Goal: Information Seeking & Learning: Learn about a topic

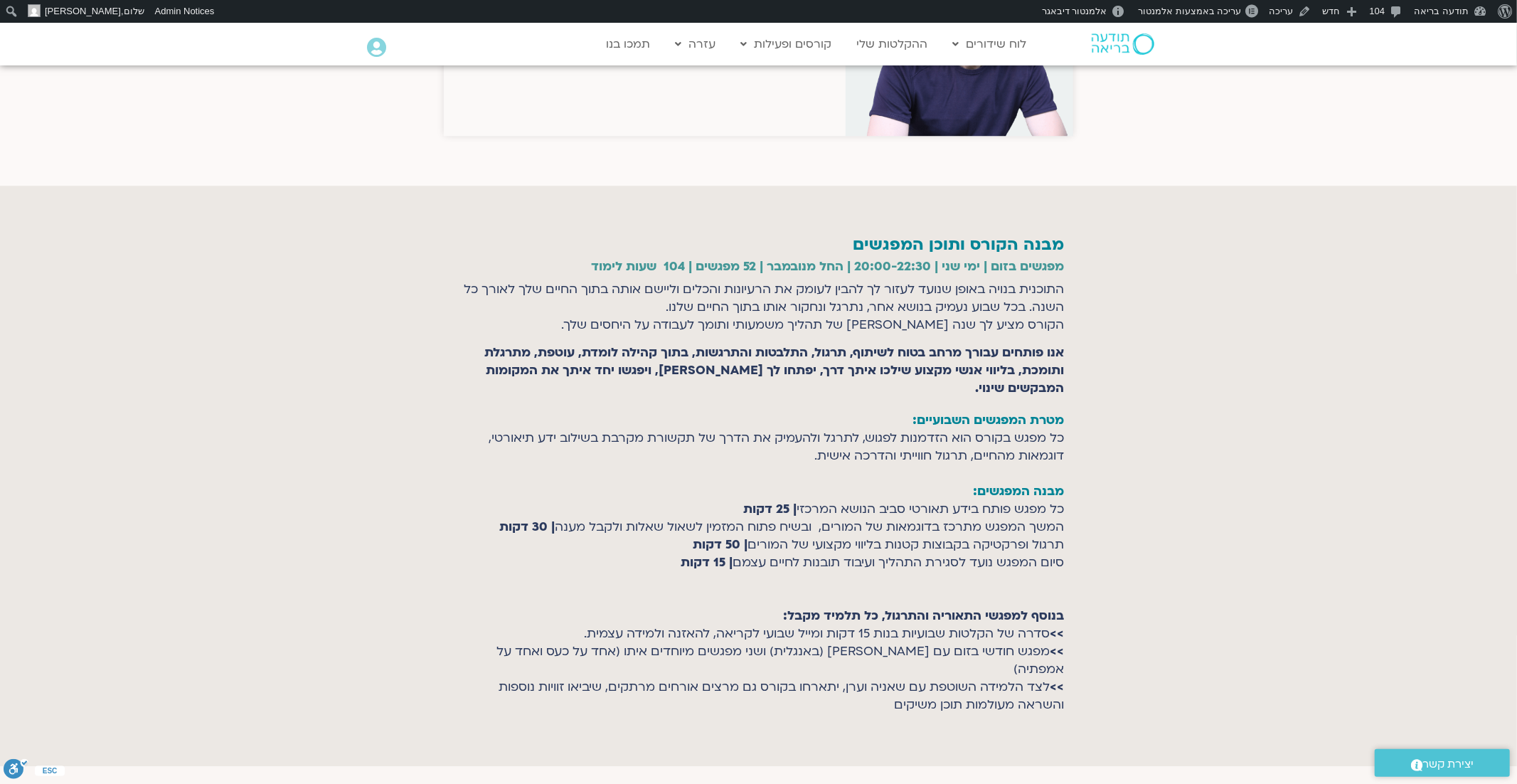
scroll to position [3344, 0]
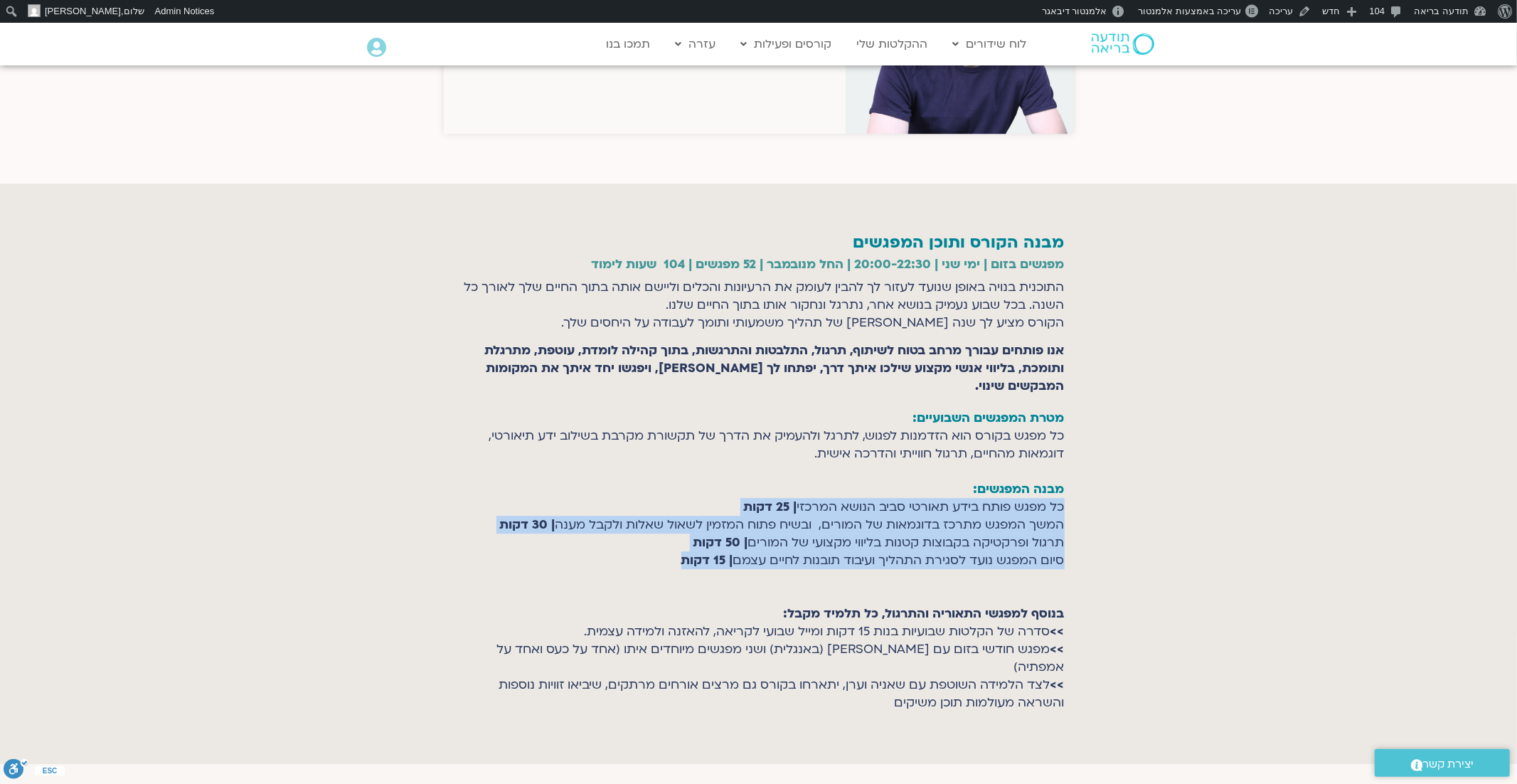
drag, startPoint x: 667, startPoint y: 510, endPoint x: 1062, endPoint y: 458, distance: 398.4
click at [1062, 458] on p "מטרת המפגשים השבועיים: כל מפגש בקורס הוא הזדמנות לפגוש, לתרגל ולהעמיק את הדרך ש…" at bounding box center [759, 560] width 612 height 302
copy p "כל מפגש פותח בידע תאורטי סביב הנושא המרכזי | 25 דקות המשך המפגש מתרכז בדוגמאות …"
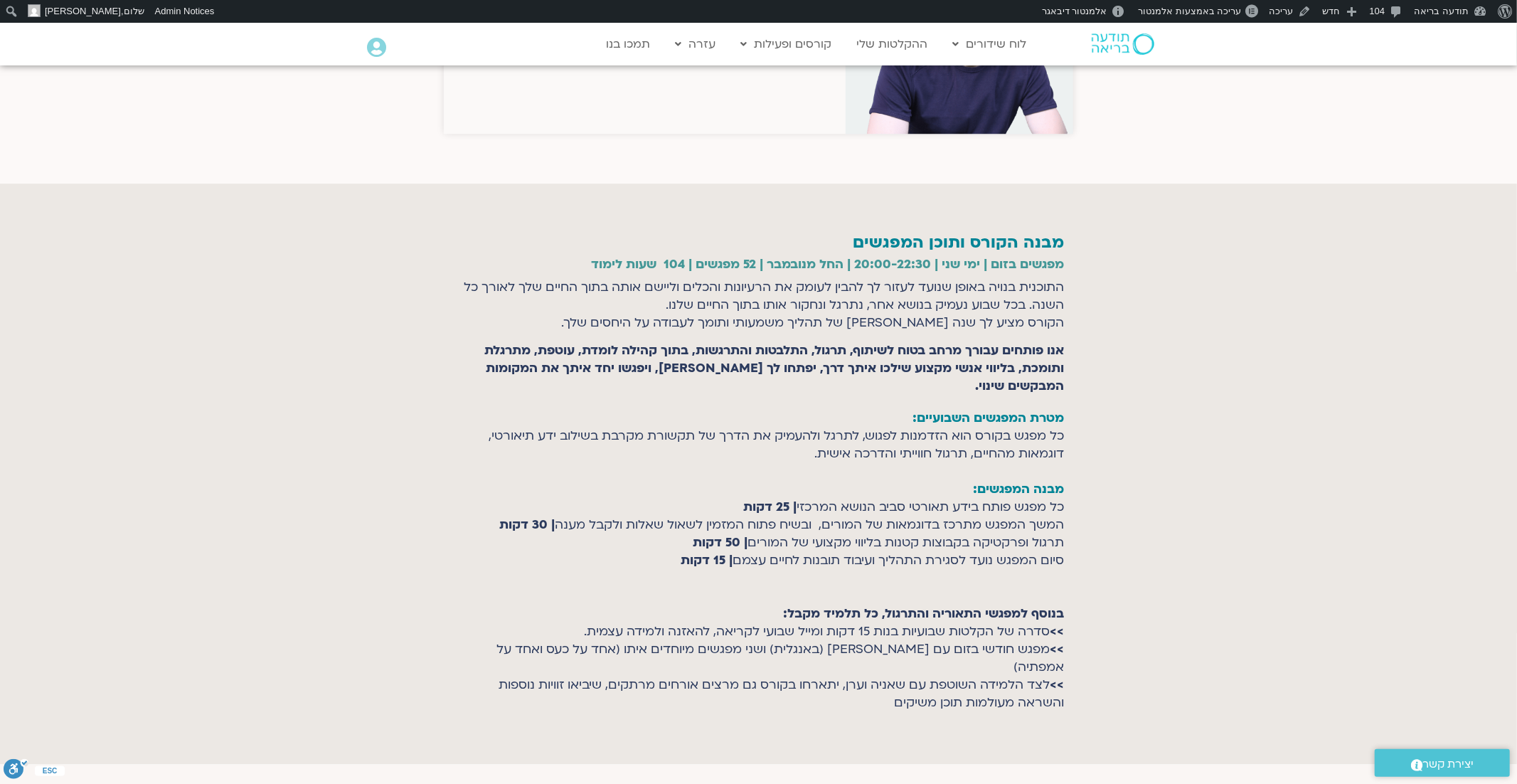
click at [1233, 354] on div at bounding box center [758, 473] width 1517 height 580
click at [1211, 12] on span "עריכה באמצעות אלמנטור" at bounding box center [1189, 11] width 103 height 11
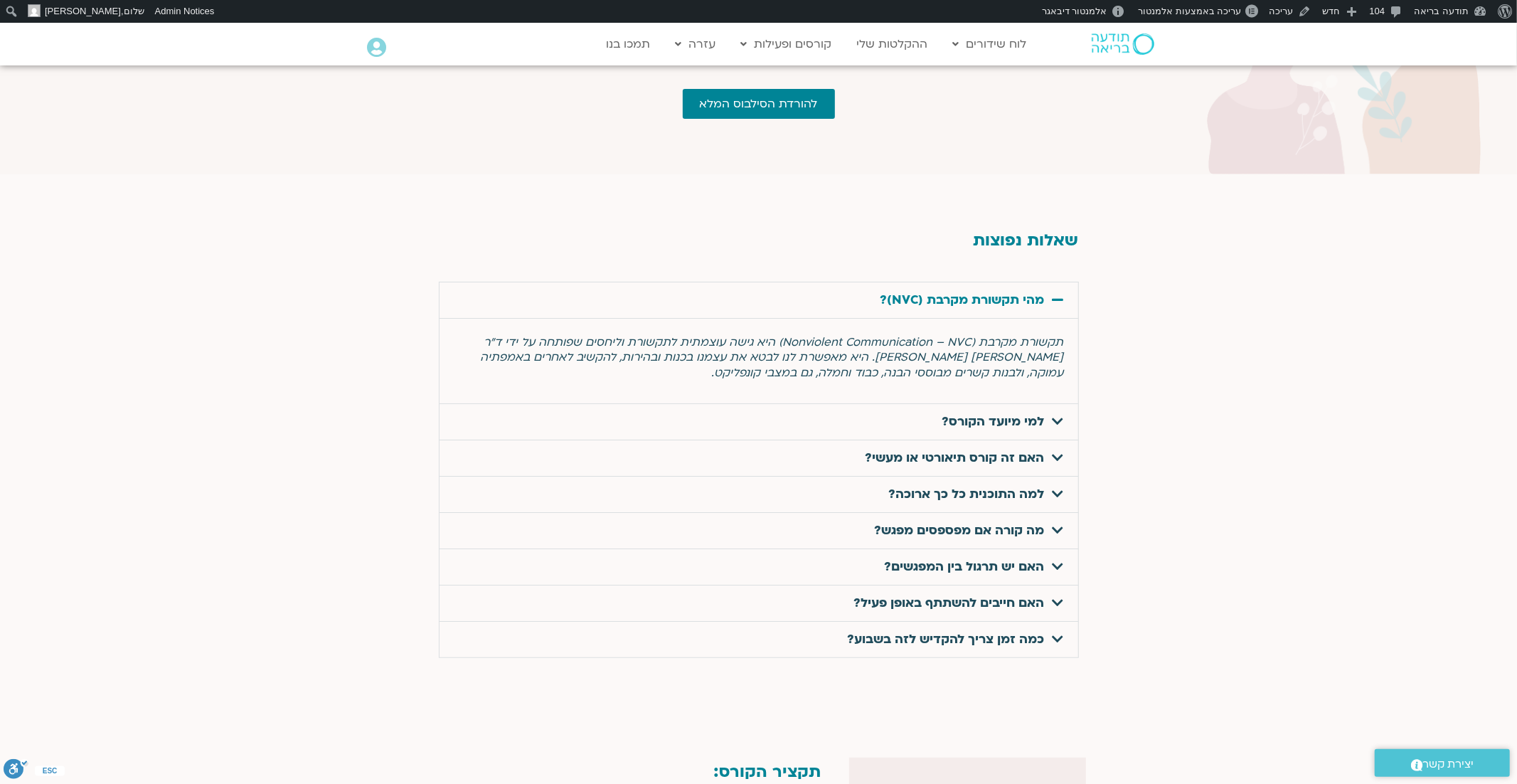
scroll to position [4546, 0]
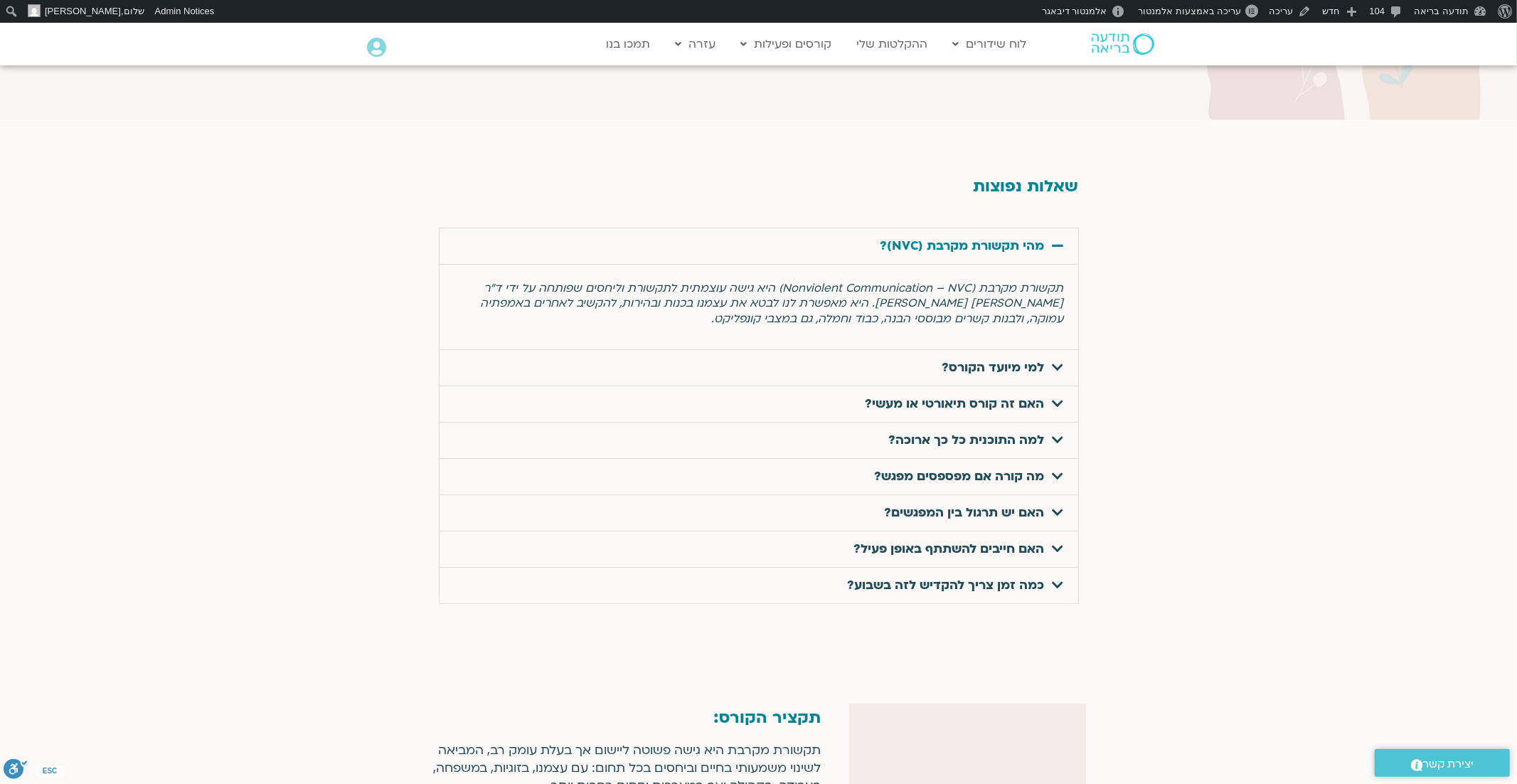
click at [1013, 238] on link "מהי תקשורת מקרבת (NVC)?" at bounding box center [963, 245] width 164 height 16
